Goal: Task Accomplishment & Management: Manage account settings

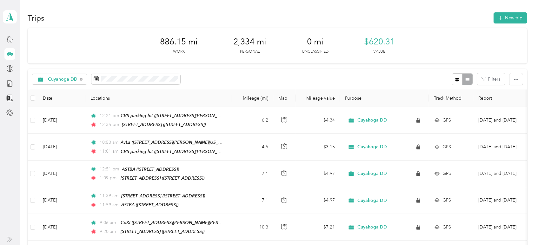
click at [106, 86] on div "Cuyahoga DD Filters" at bounding box center [277, 79] width 499 height 21
click at [98, 80] on span at bounding box center [135, 79] width 89 height 11
click at [94, 77] on icon at bounding box center [96, 77] width 5 height 0
click at [95, 78] on rect at bounding box center [95, 78] width 1 height 1
click at [10, 43] on div at bounding box center [9, 38] width 11 height 11
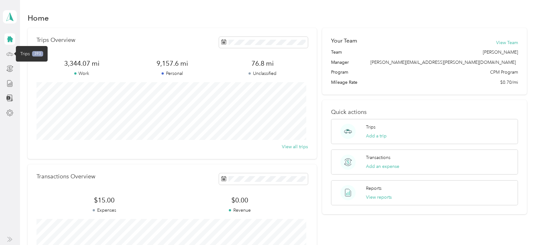
click at [10, 51] on icon at bounding box center [9, 53] width 7 height 7
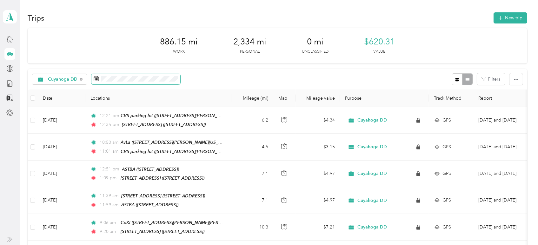
click at [95, 79] on rect at bounding box center [95, 79] width 1 height 1
click at [83, 80] on div "Cuyahoga DD" at bounding box center [59, 79] width 55 height 11
click at [73, 87] on span "All purposes" at bounding box center [66, 90] width 37 height 7
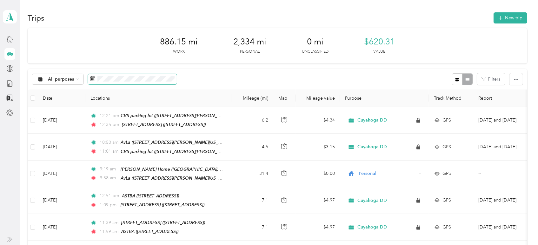
click at [93, 79] on rect at bounding box center [93, 79] width 1 height 1
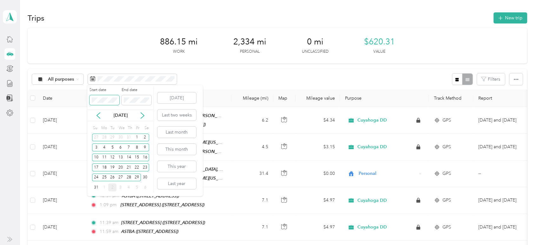
click at [90, 98] on span at bounding box center [104, 100] width 30 height 10
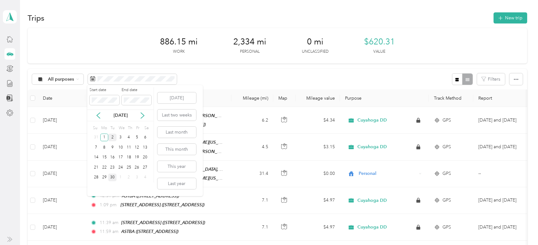
click at [111, 177] on div "30" at bounding box center [112, 177] width 8 height 8
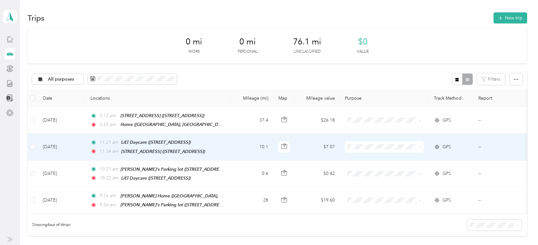
click at [236, 137] on td "10.1" at bounding box center [252, 147] width 42 height 27
